Goal: Browse casually: Explore the website without a specific task or goal

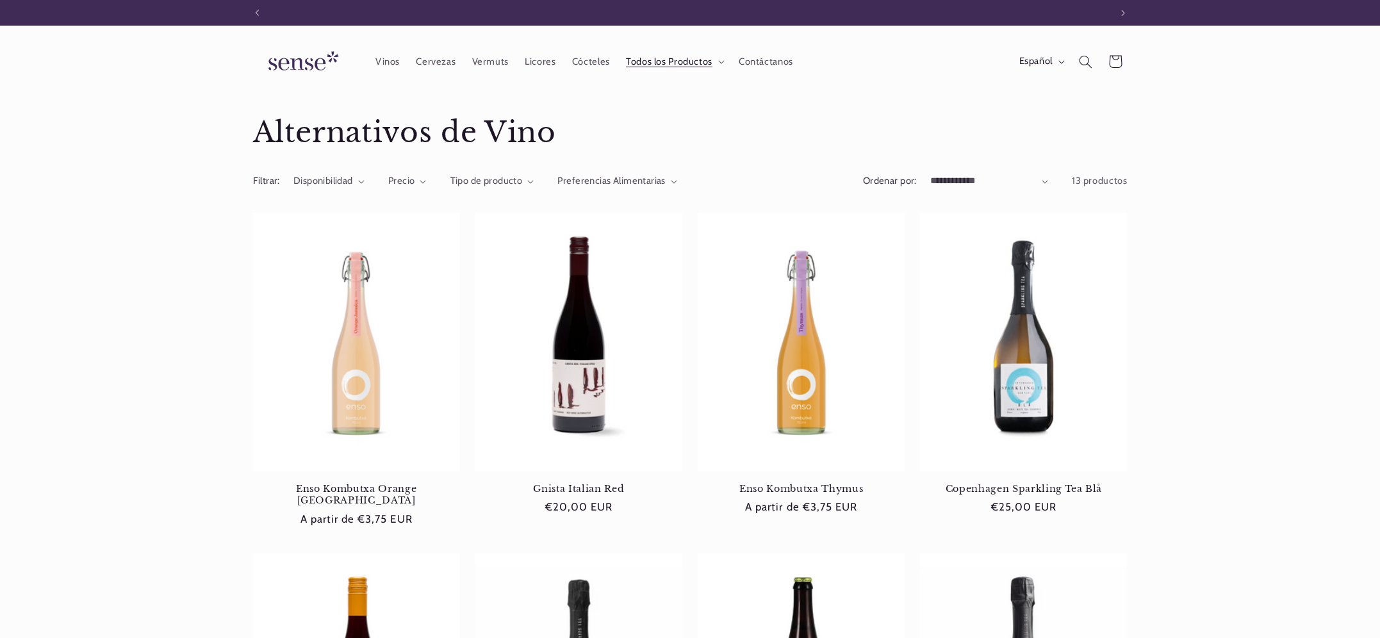
scroll to position [0, 854]
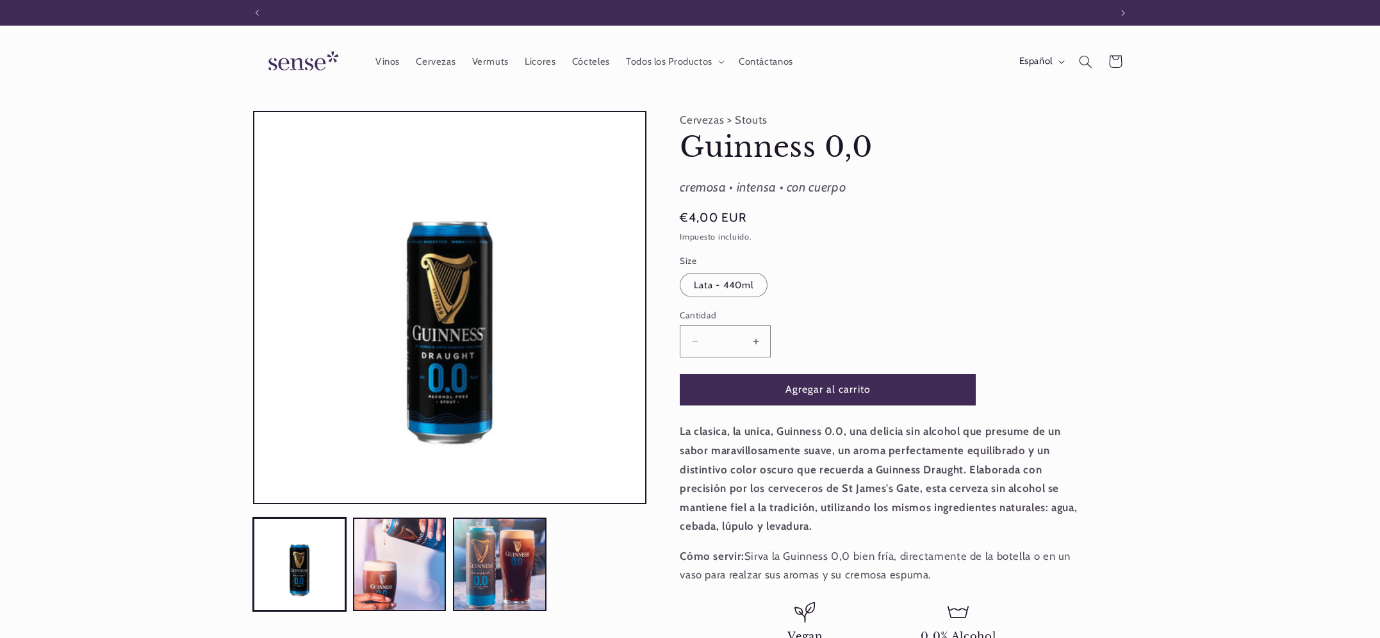
scroll to position [0, 854]
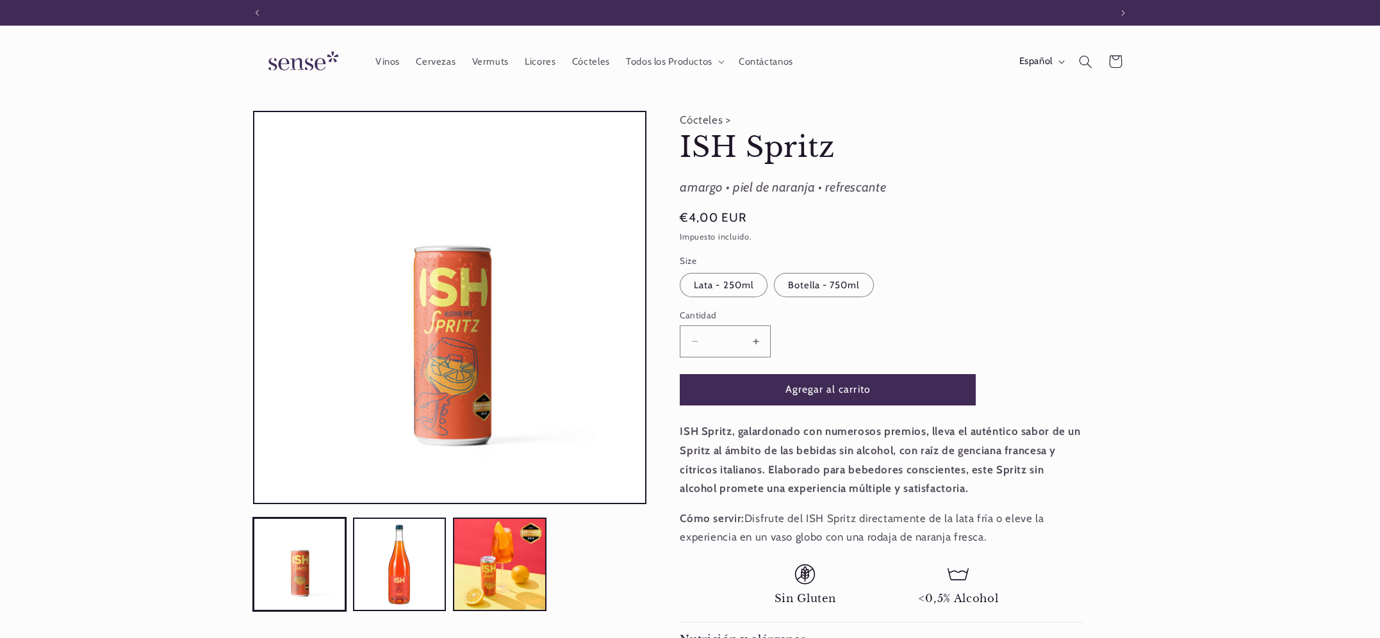
scroll to position [0, 854]
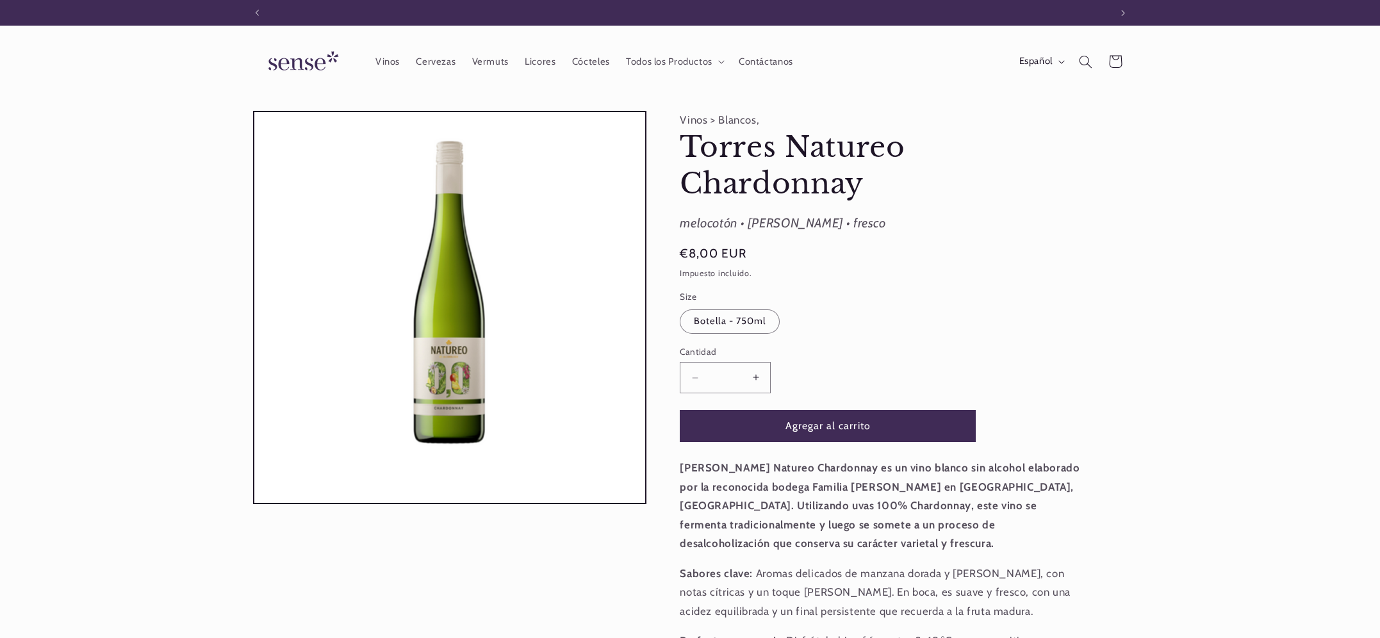
scroll to position [0, 854]
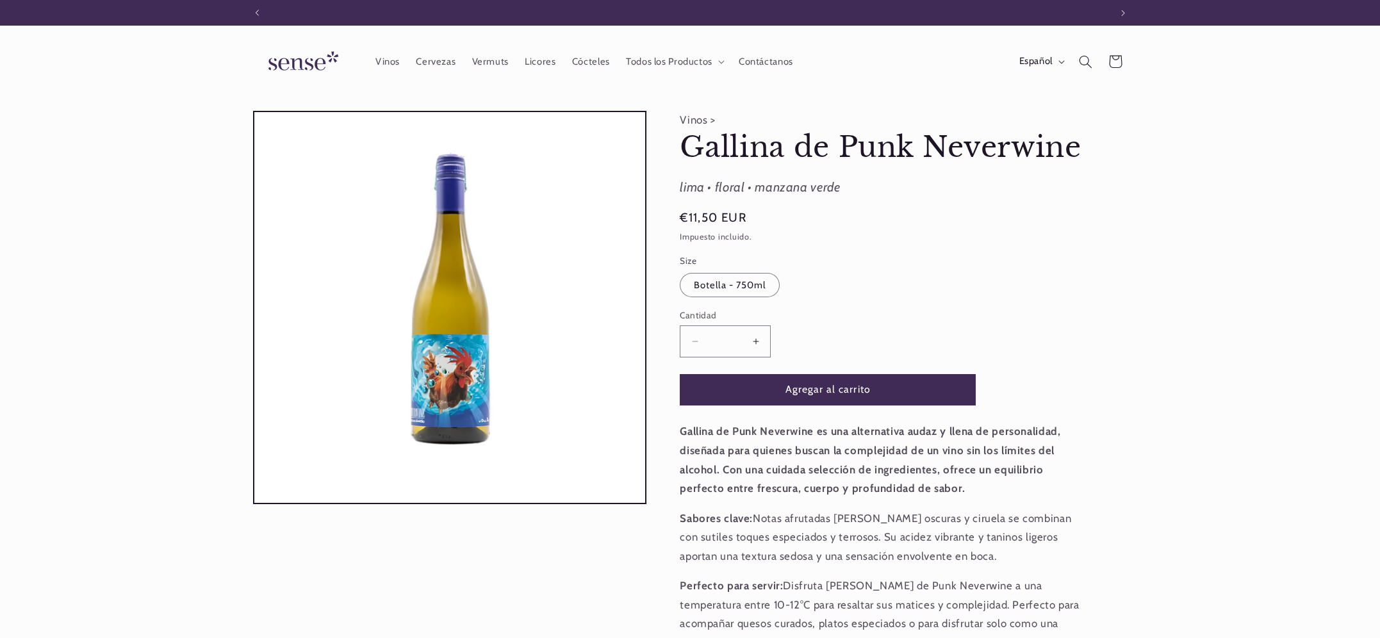
scroll to position [0, 854]
